Goal: Task Accomplishment & Management: Use online tool/utility

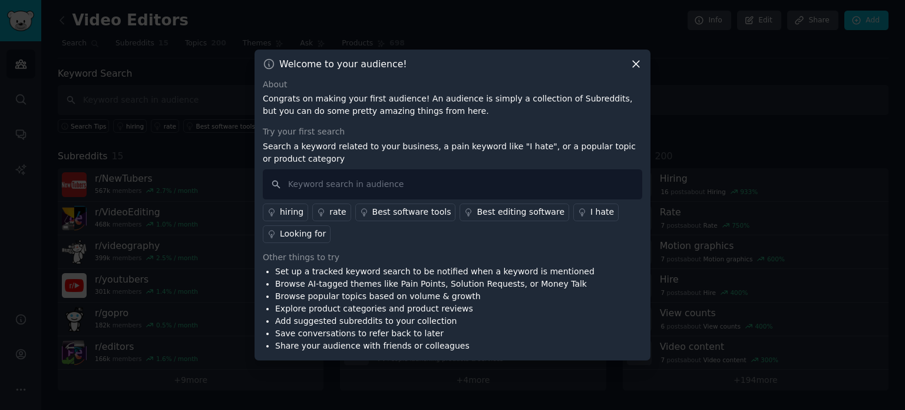
click at [367, 28] on div at bounding box center [452, 205] width 905 height 410
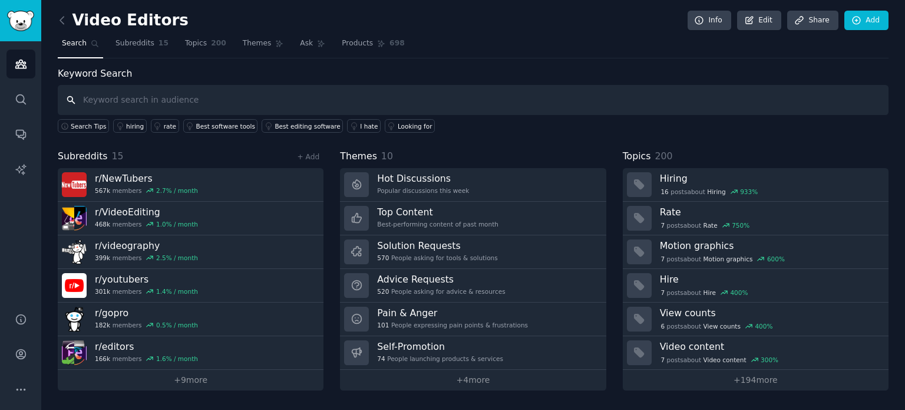
click at [328, 93] on input "text" at bounding box center [473, 100] width 831 height 30
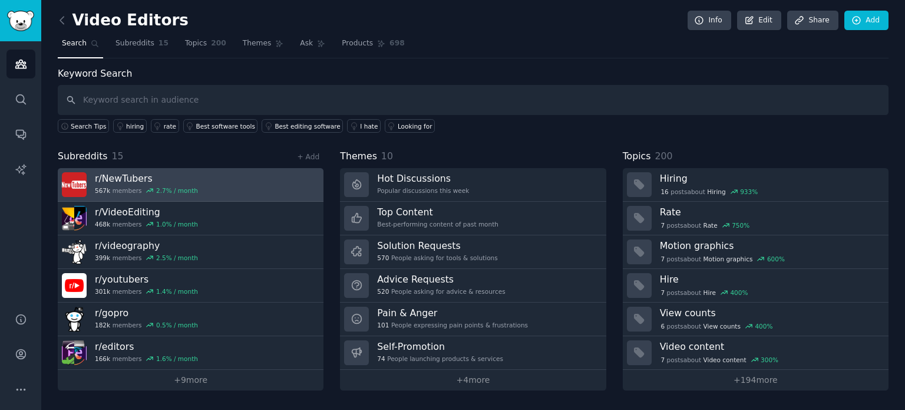
click at [171, 181] on h3 "r/ NewTubers" at bounding box center [146, 178] width 103 height 12
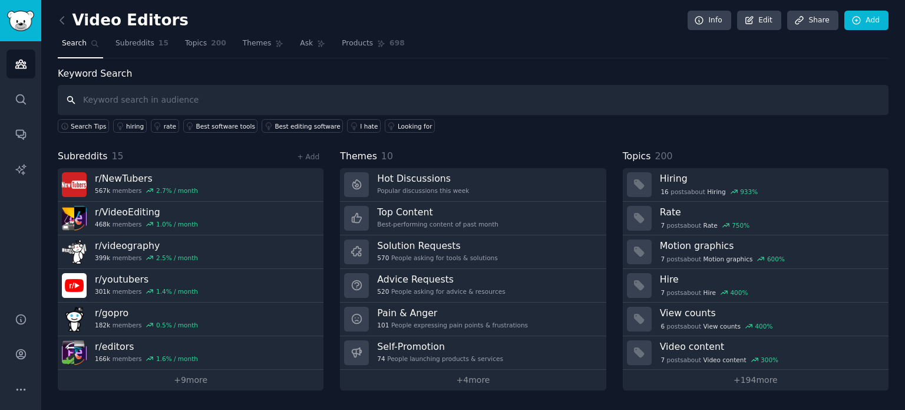
click at [212, 94] on input "text" at bounding box center [473, 100] width 831 height 30
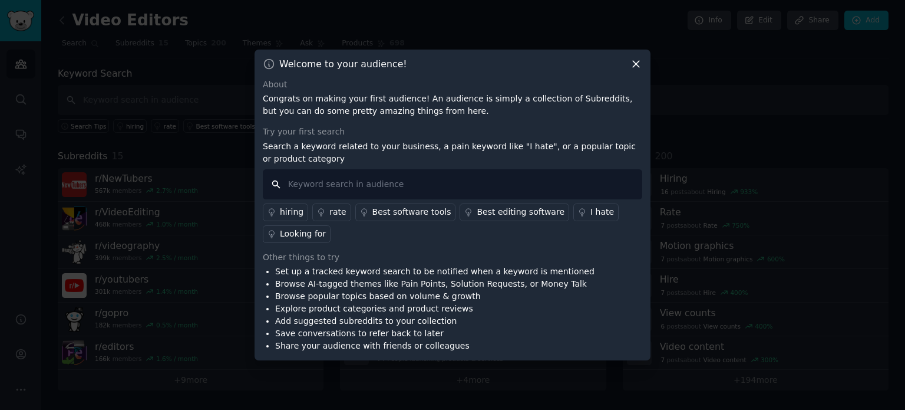
click at [390, 183] on input "text" at bounding box center [452, 184] width 379 height 30
type input "nocode"
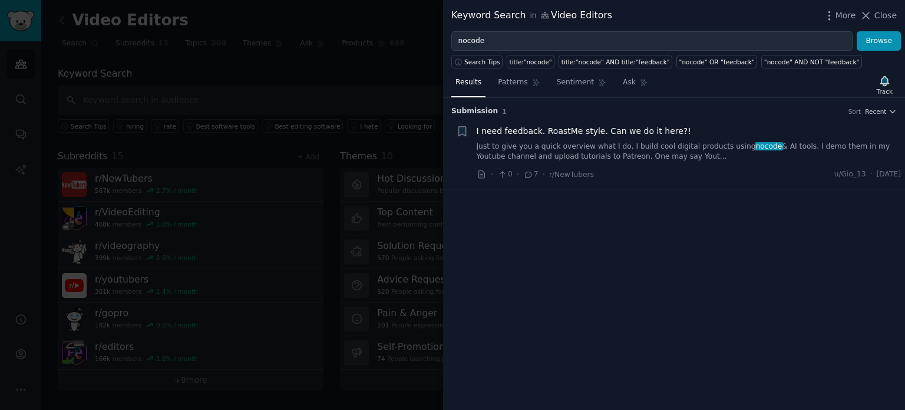
click at [190, 68] on div at bounding box center [452, 205] width 905 height 410
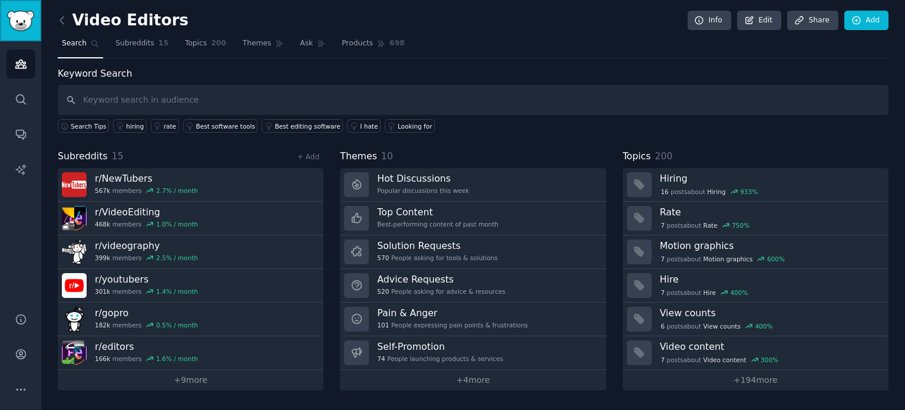
click at [31, 14] on img "Sidebar" at bounding box center [20, 21] width 27 height 21
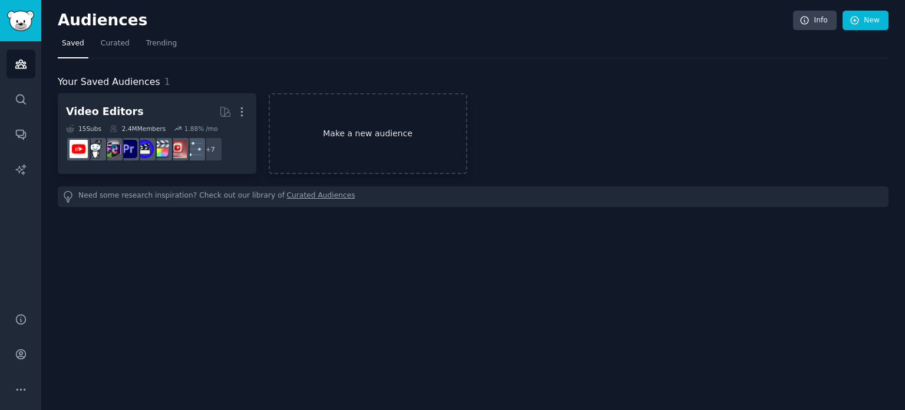
click at [314, 124] on link "Make a new audience" at bounding box center [368, 133] width 199 height 81
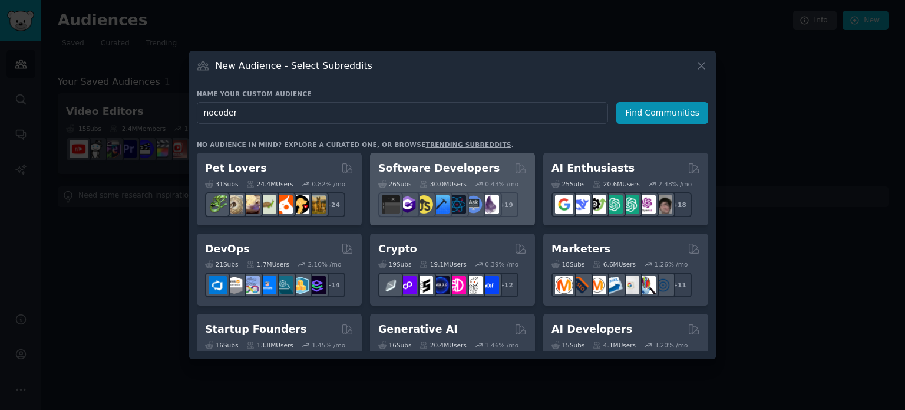
type input "nocoder"
click at [471, 169] on h2 "Software Developers" at bounding box center [438, 168] width 121 height 15
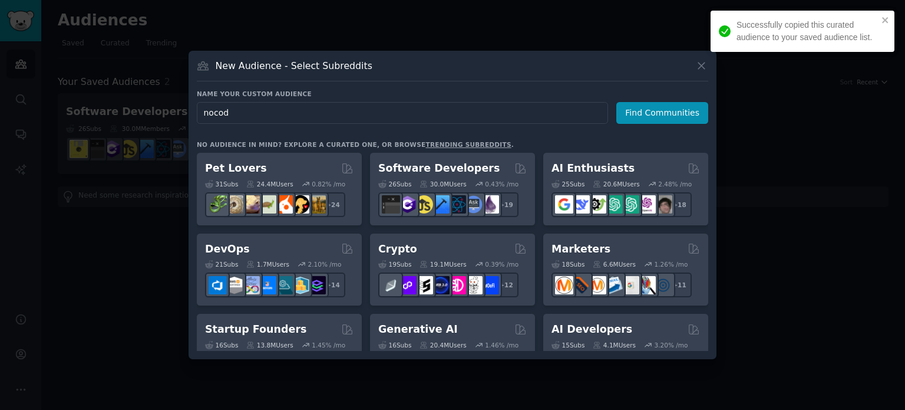
type input "nocode"
click button "Find Communities" at bounding box center [662, 113] width 92 height 22
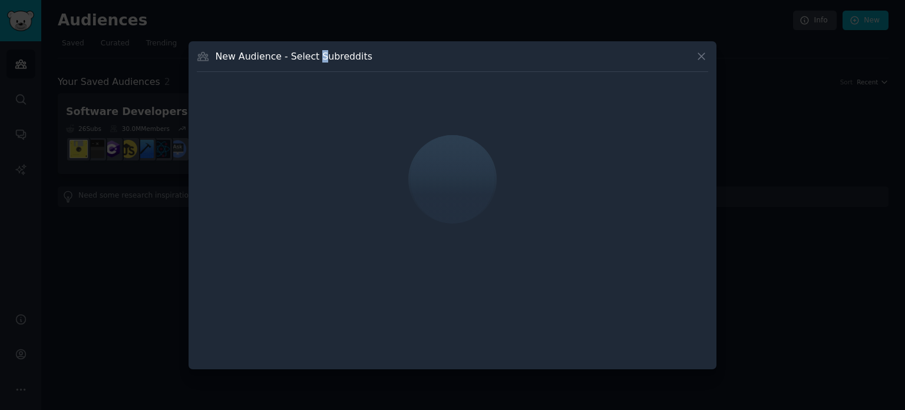
drag, startPoint x: 313, startPoint y: 59, endPoint x: 333, endPoint y: 61, distance: 19.6
click at [326, 61] on h3 "New Audience - Select Subreddits" at bounding box center [294, 56] width 157 height 12
click at [342, 62] on div "New Audience - Select Subreddits" at bounding box center [452, 60] width 511 height 22
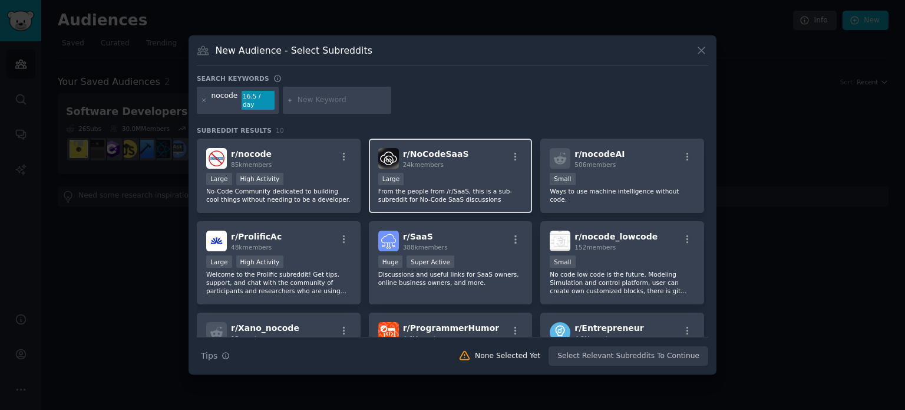
click at [434, 167] on div "r/ NoCodeSaaS 24k members Large From the people from /r/SaaS, this is a sub-sub…" at bounding box center [451, 175] width 164 height 75
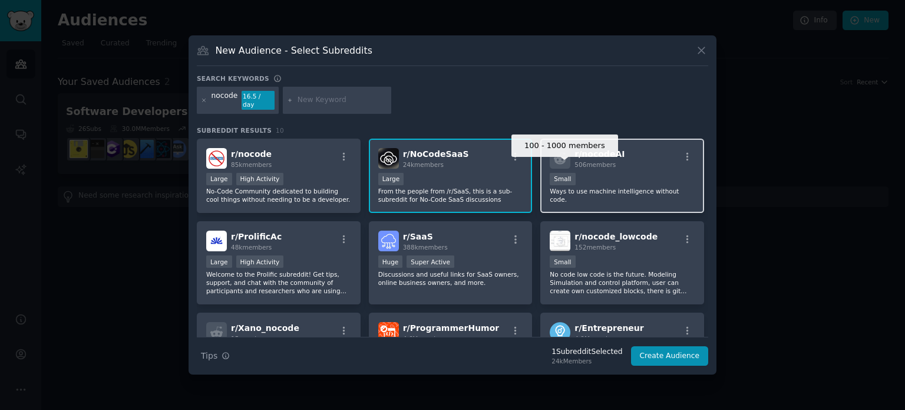
click at [559, 173] on div "Small" at bounding box center [562, 179] width 25 height 12
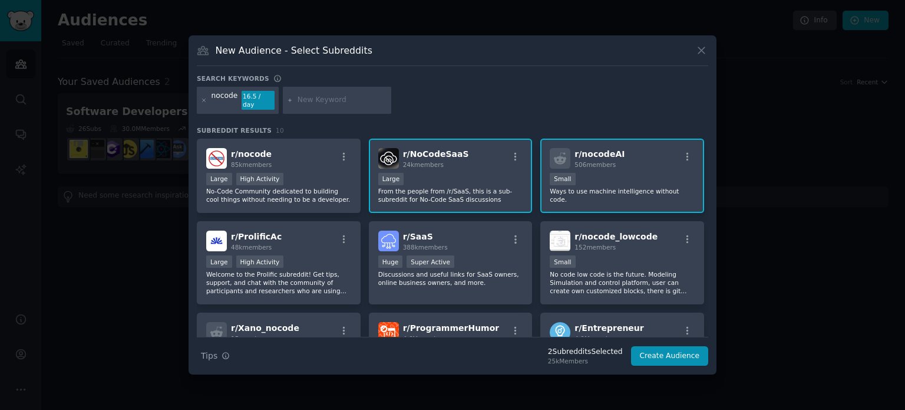
click at [580, 187] on p "Ways to use machine intelligence without code." at bounding box center [622, 195] width 145 height 16
click at [626, 178] on div "100 - 1000 members Small" at bounding box center [622, 180] width 145 height 15
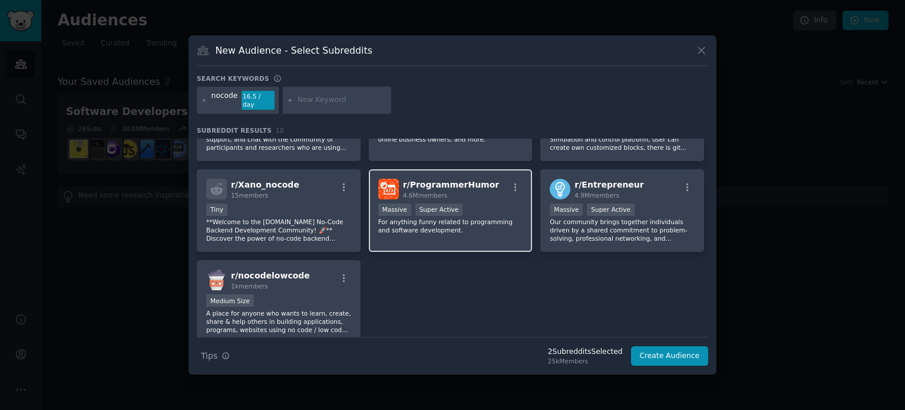
scroll to position [71, 0]
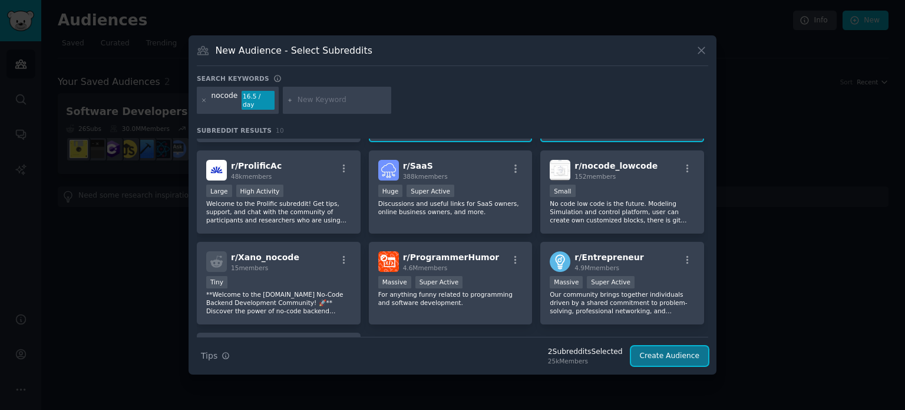
click at [661, 354] on button "Create Audience" at bounding box center [670, 356] width 78 height 20
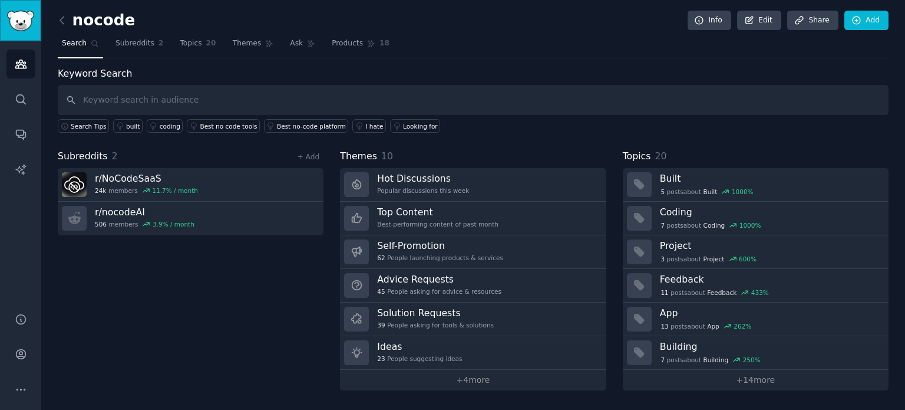
click at [15, 15] on img "Sidebar" at bounding box center [20, 21] width 27 height 21
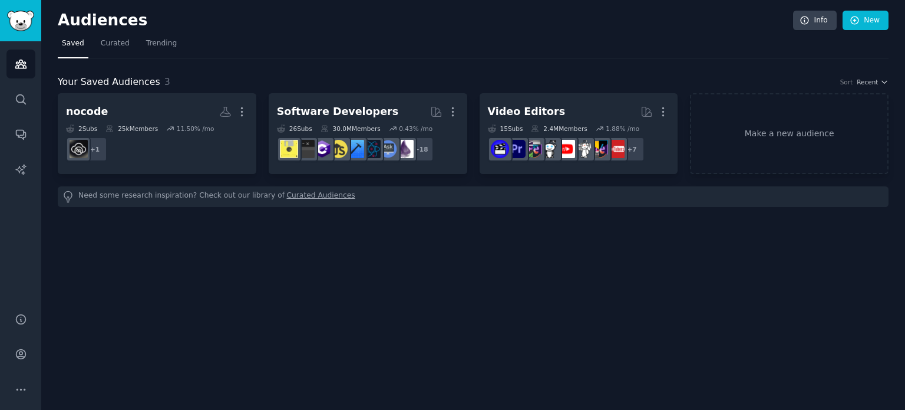
click at [348, 196] on div "Need some research inspiration? Check out our library of Curated Audiences" at bounding box center [473, 196] width 831 height 21
click at [341, 190] on div "Need some research inspiration? Check out our library of Curated Audiences" at bounding box center [473, 196] width 831 height 21
click at [747, 145] on link "Make a new audience" at bounding box center [789, 133] width 199 height 81
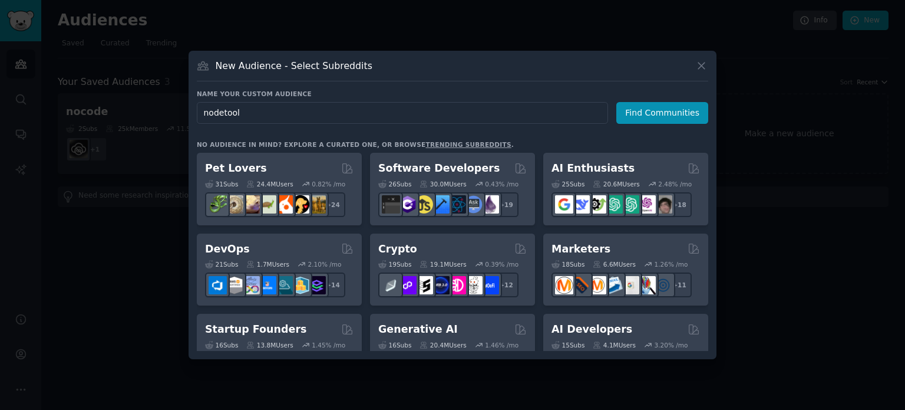
type input "nodetools"
click button "Find Communities" at bounding box center [662, 113] width 92 height 22
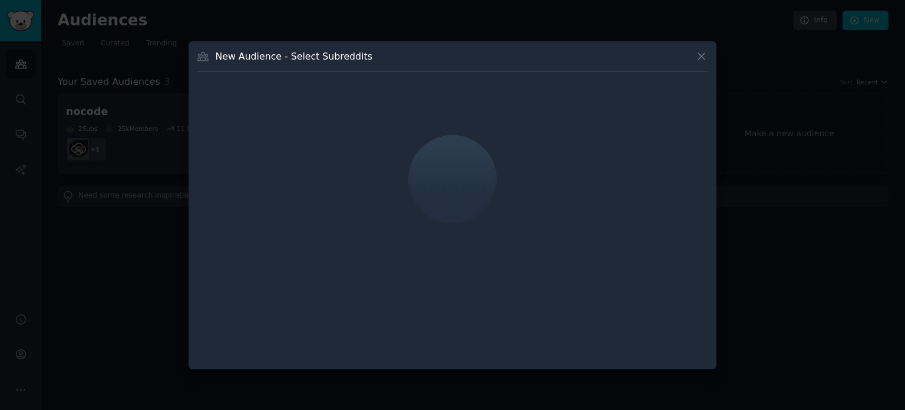
click at [345, 55] on h3 "New Audience - Select Subreddits" at bounding box center [294, 56] width 157 height 12
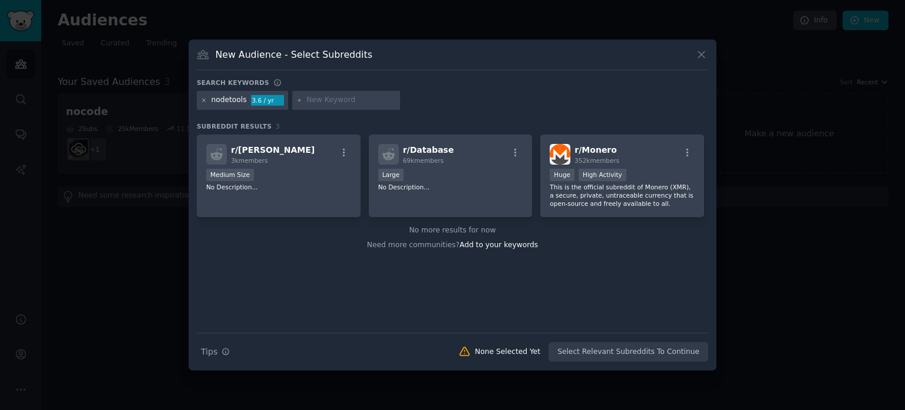
click at [205, 99] on icon at bounding box center [204, 100] width 6 height 6
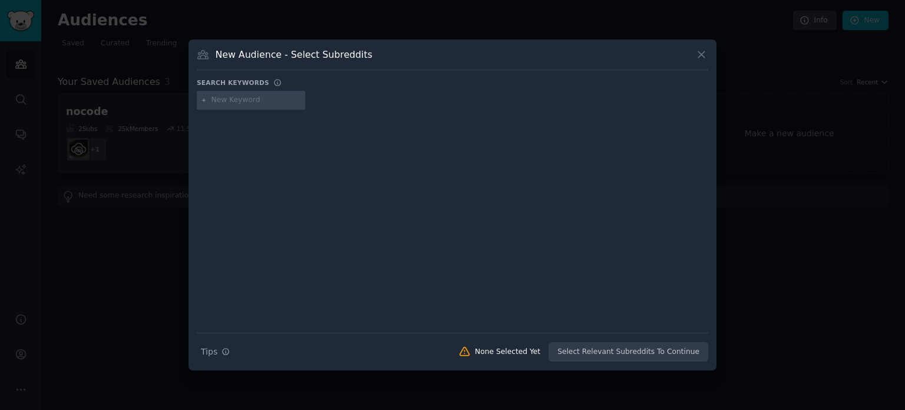
click at [221, 96] on input "text" at bounding box center [257, 100] width 90 height 11
click at [126, 113] on div at bounding box center [452, 205] width 905 height 410
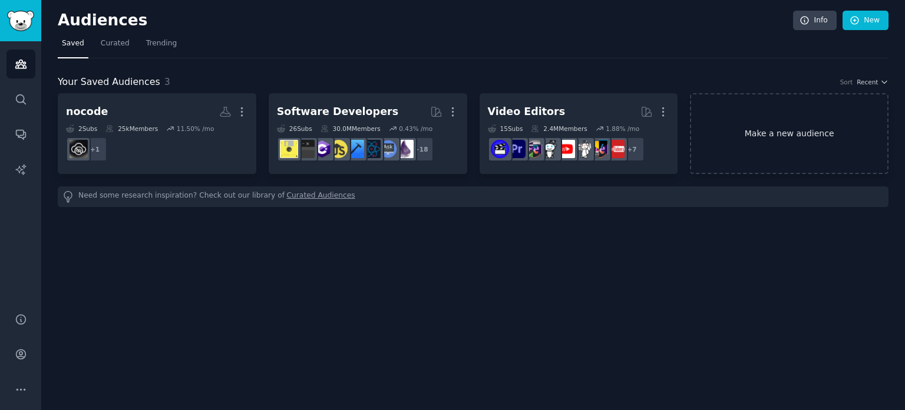
click at [731, 126] on link "Make a new audience" at bounding box center [789, 133] width 199 height 81
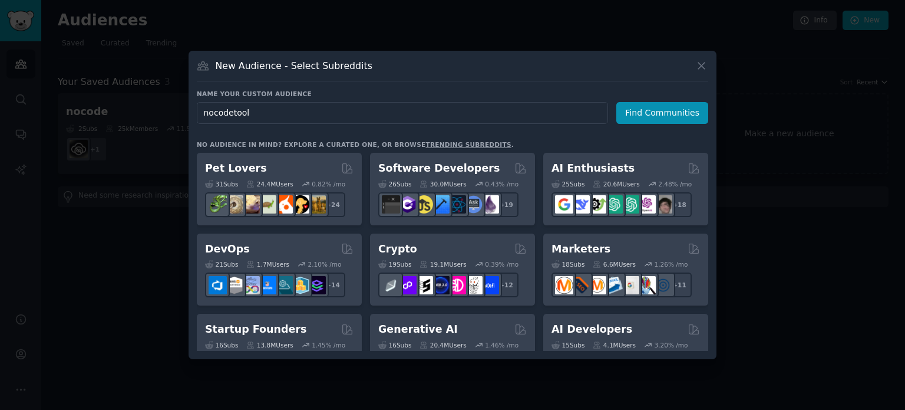
type input "nocodetools"
click button "Find Communities" at bounding box center [662, 113] width 92 height 22
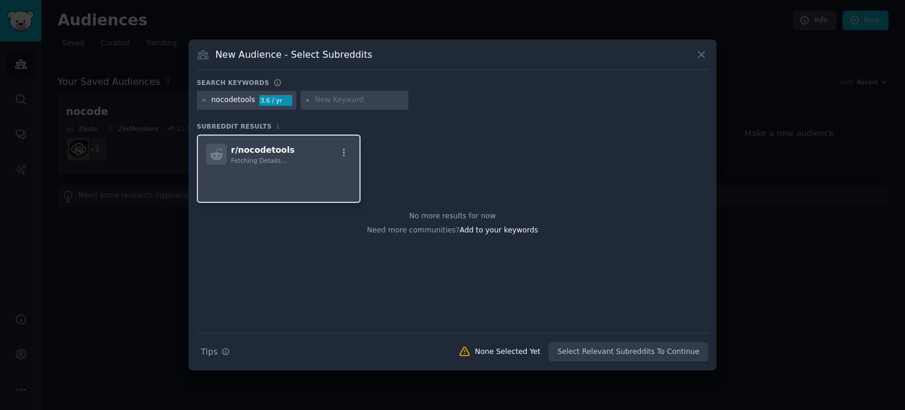
click at [304, 161] on div "r/ nocodetools Fetching Details..." at bounding box center [278, 154] width 145 height 21
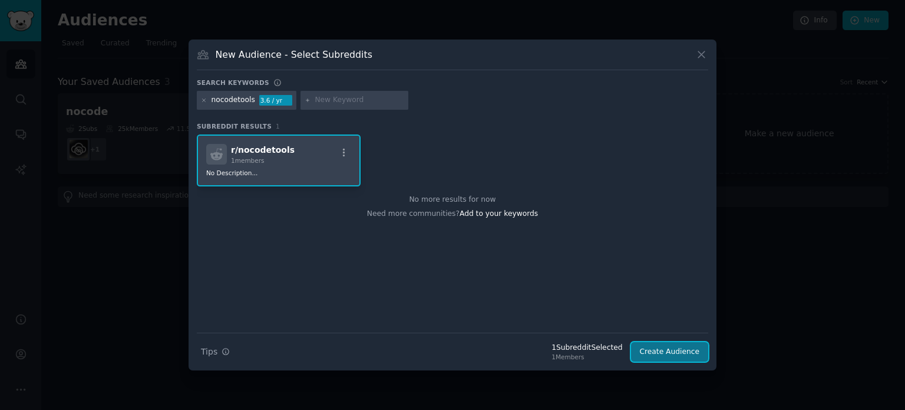
click at [655, 351] on button "Create Audience" at bounding box center [670, 352] width 78 height 20
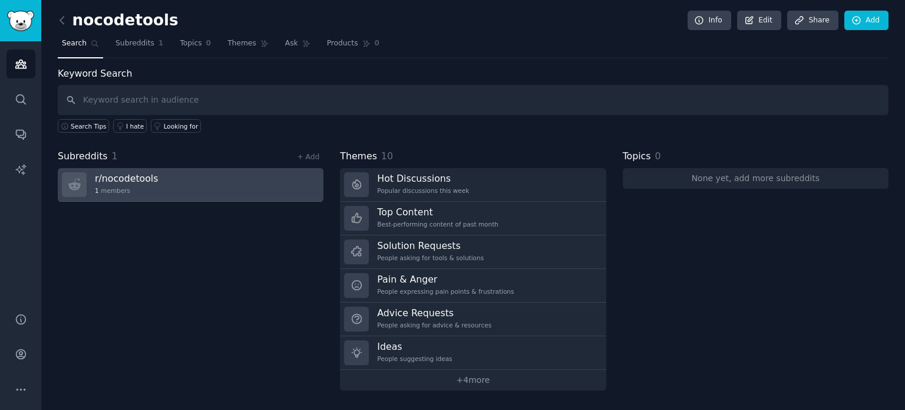
click at [203, 173] on link "r/ nocodetools 1 members" at bounding box center [191, 185] width 266 height 34
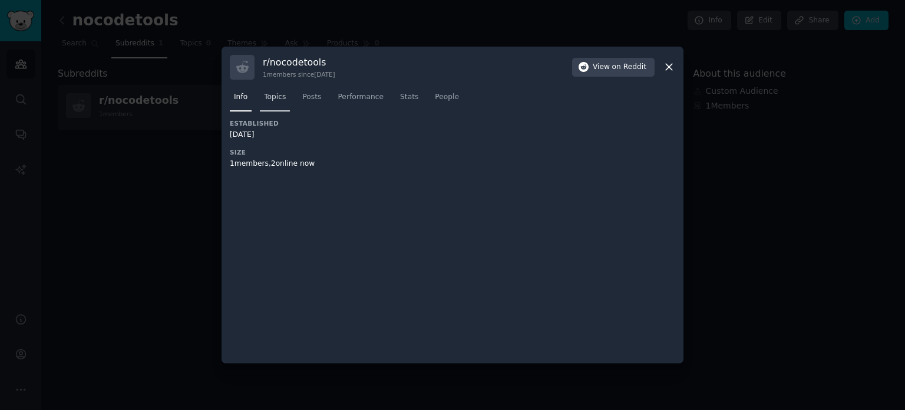
click at [269, 98] on span "Topics" at bounding box center [275, 97] width 22 height 11
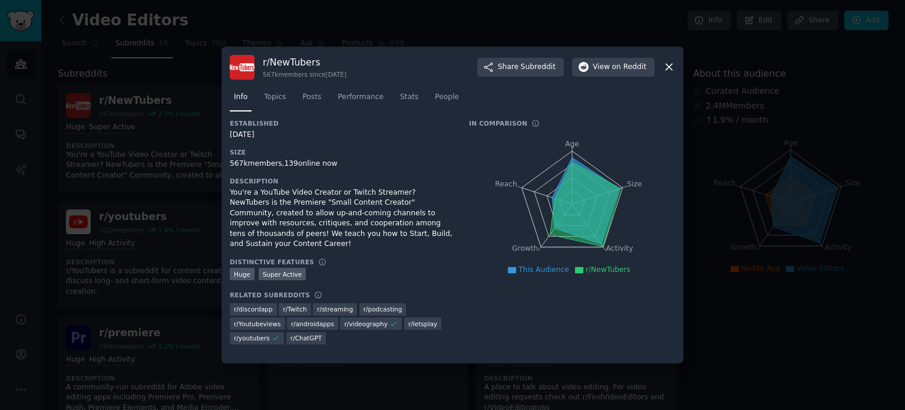
click at [724, 63] on div at bounding box center [452, 205] width 905 height 410
